Goal: Book appointment/travel/reservation

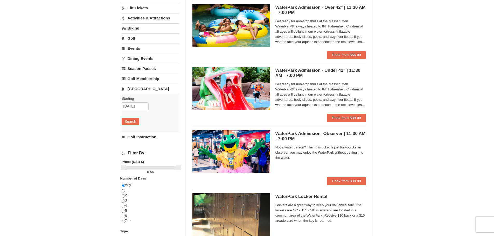
scroll to position [130, 0]
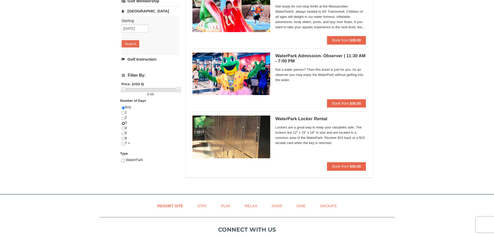
click at [123, 124] on input "radio" at bounding box center [123, 123] width 3 height 3
radio input "true"
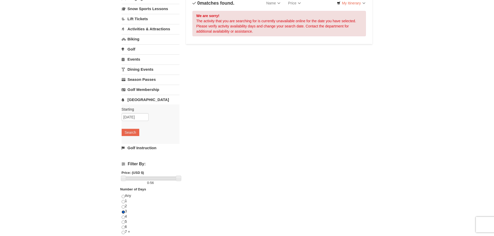
scroll to position [0, 0]
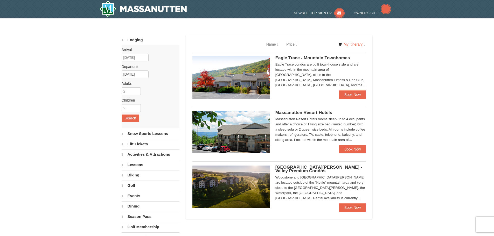
select select "9"
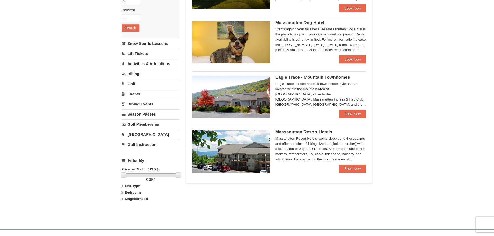
scroll to position [104, 0]
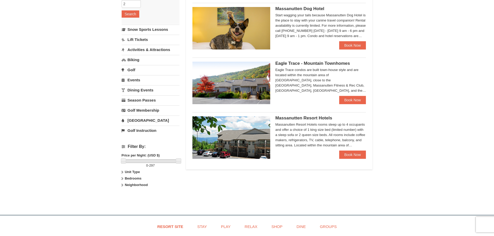
click at [322, 65] on span "Eagle Trace - Mountain Townhomes" at bounding box center [313, 63] width 75 height 5
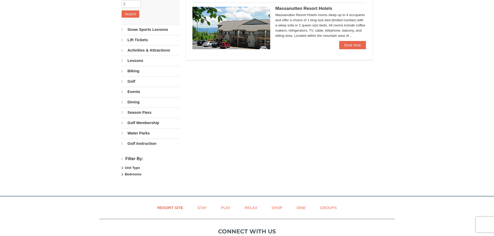
select select "9"
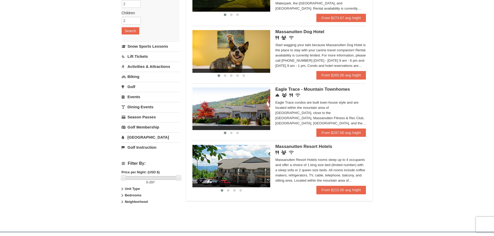
scroll to position [78, 0]
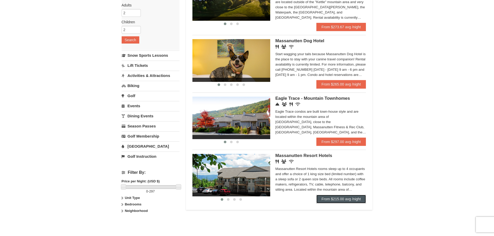
click at [328, 200] on link "From $215.00 avg /night" at bounding box center [342, 199] width 50 height 8
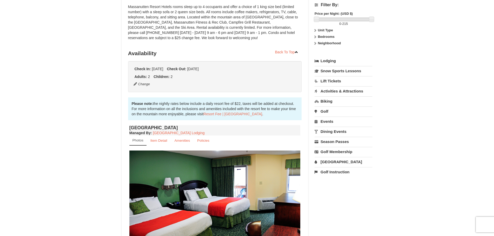
scroll to position [26, 0]
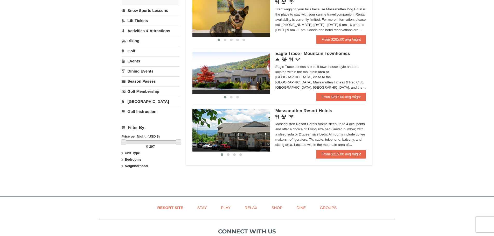
scroll to position [156, 0]
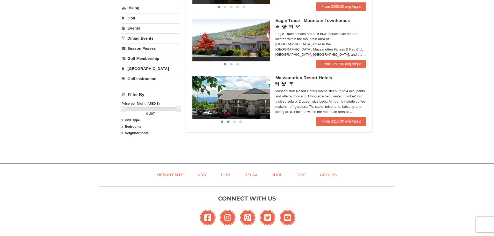
click at [227, 122] on span at bounding box center [228, 122] width 3 height 3
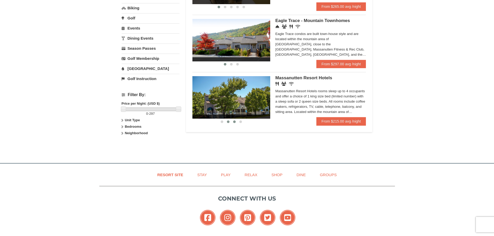
click at [231, 121] on button at bounding box center [234, 121] width 6 height 5
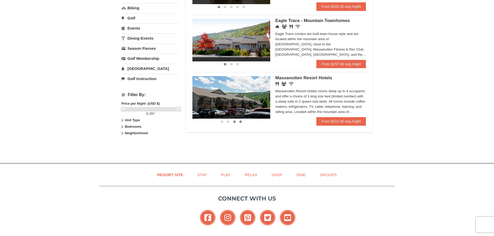
click at [238, 124] on button at bounding box center [241, 121] width 6 height 5
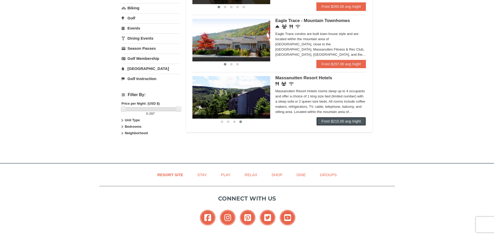
click at [333, 123] on link "From $215.00 avg /night" at bounding box center [342, 121] width 50 height 8
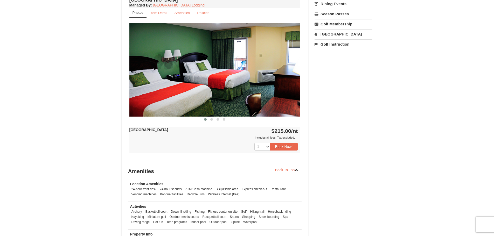
scroll to position [186, 0]
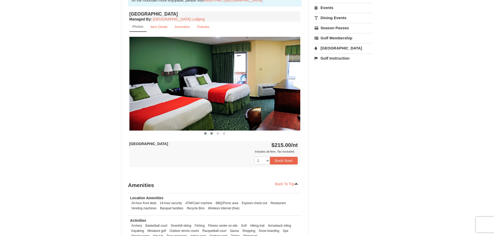
click at [211, 135] on span at bounding box center [211, 133] width 3 height 3
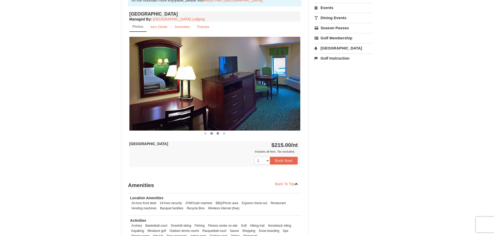
click at [217, 133] on span at bounding box center [218, 133] width 3 height 3
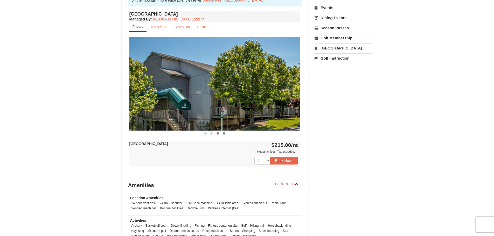
click at [222, 134] on button at bounding box center [224, 133] width 6 height 5
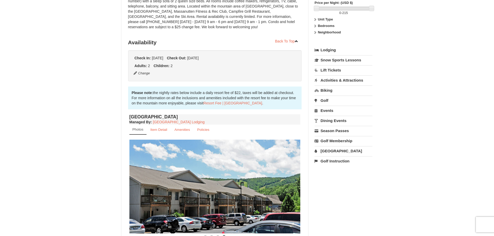
scroll to position [56, 0]
